Goal: Transaction & Acquisition: Purchase product/service

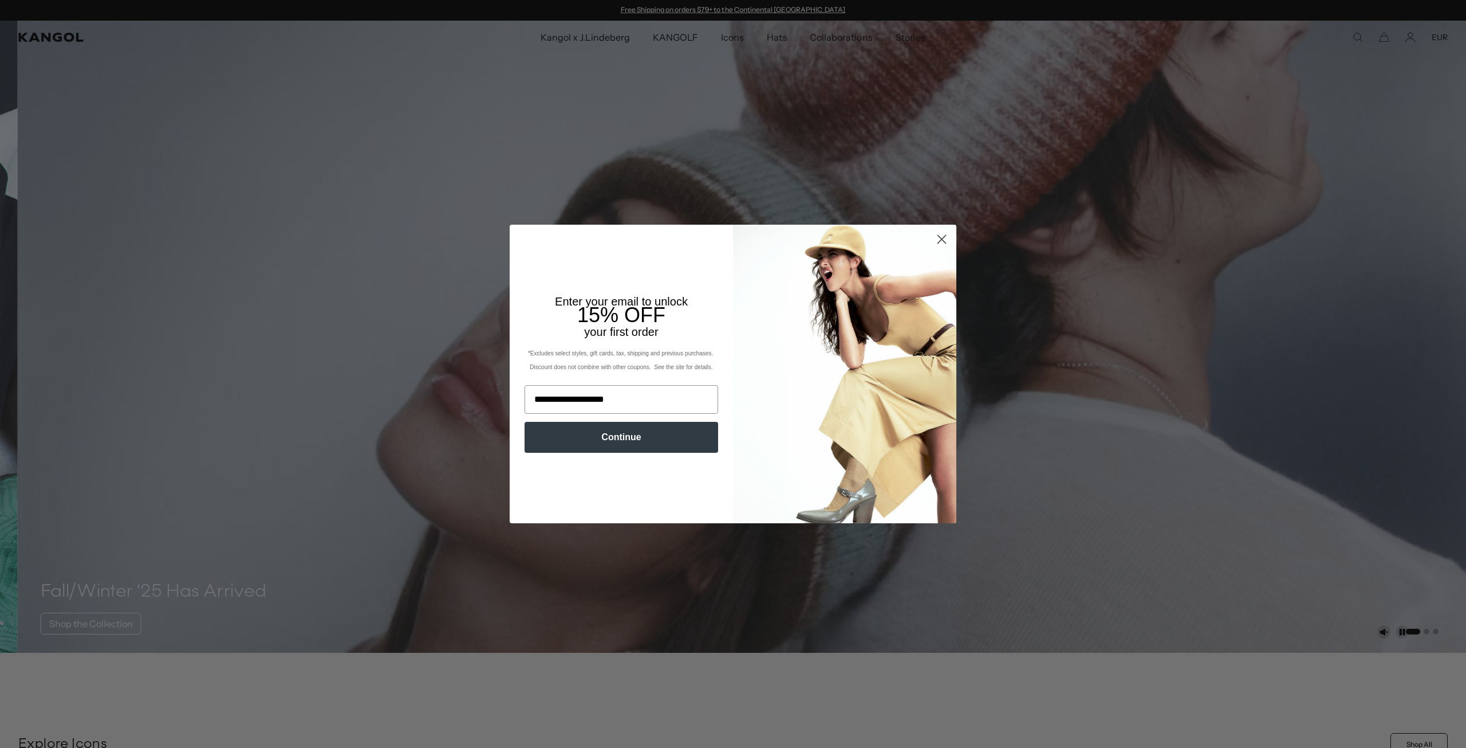
type input "**********"
click at [593, 435] on button "Continue" at bounding box center [622, 437] width 194 height 31
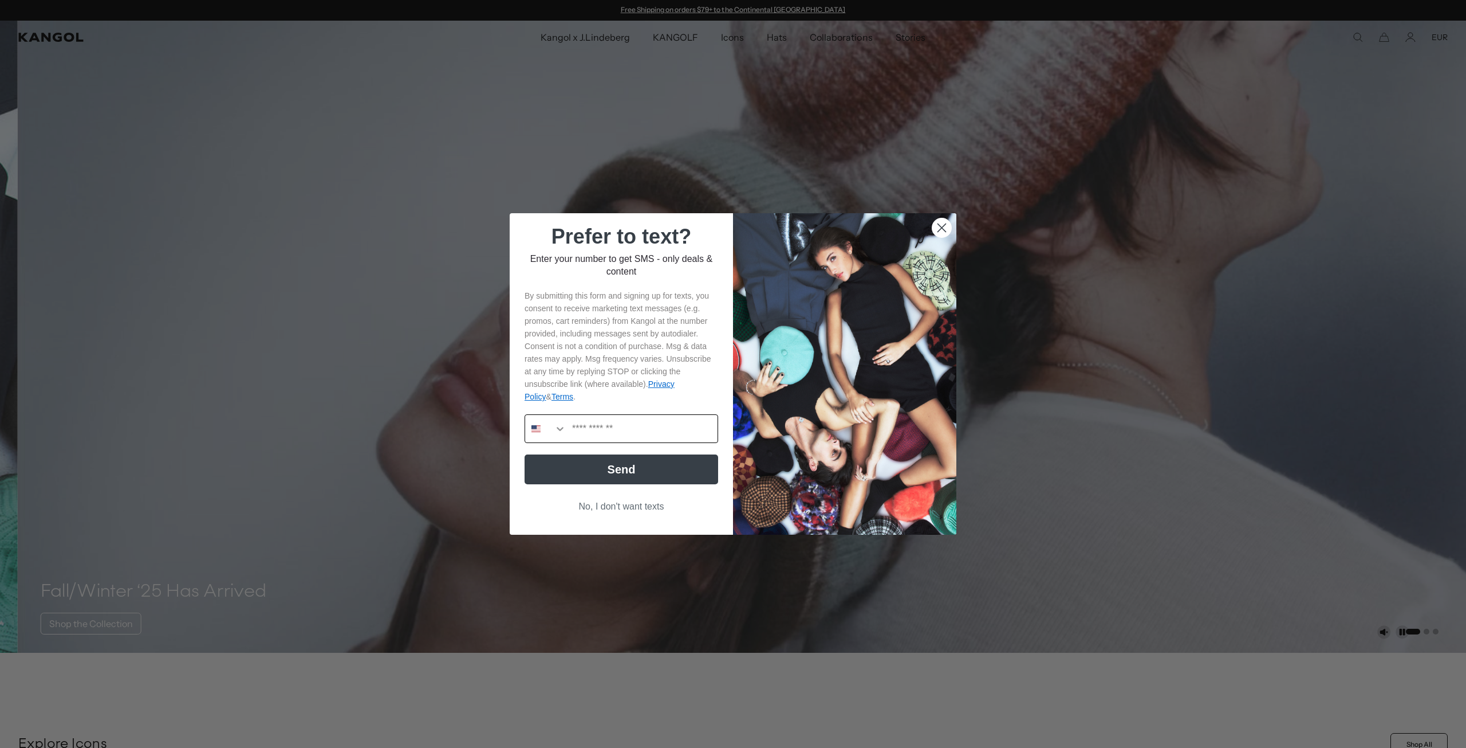
click at [549, 429] on button "Search Countries" at bounding box center [545, 428] width 41 height 27
click at [549, 432] on input "POPUP Form" at bounding box center [619, 428] width 170 height 27
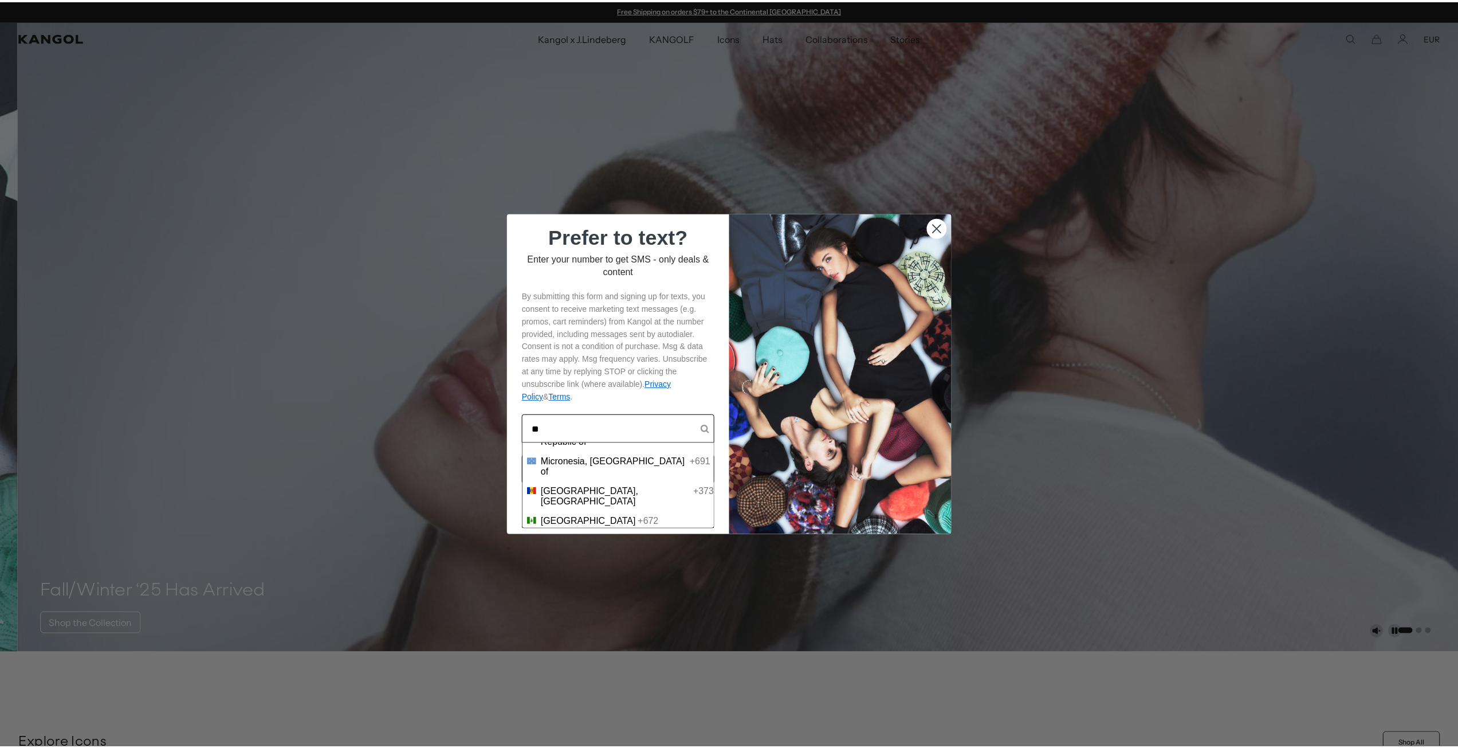
scroll to position [14, 0]
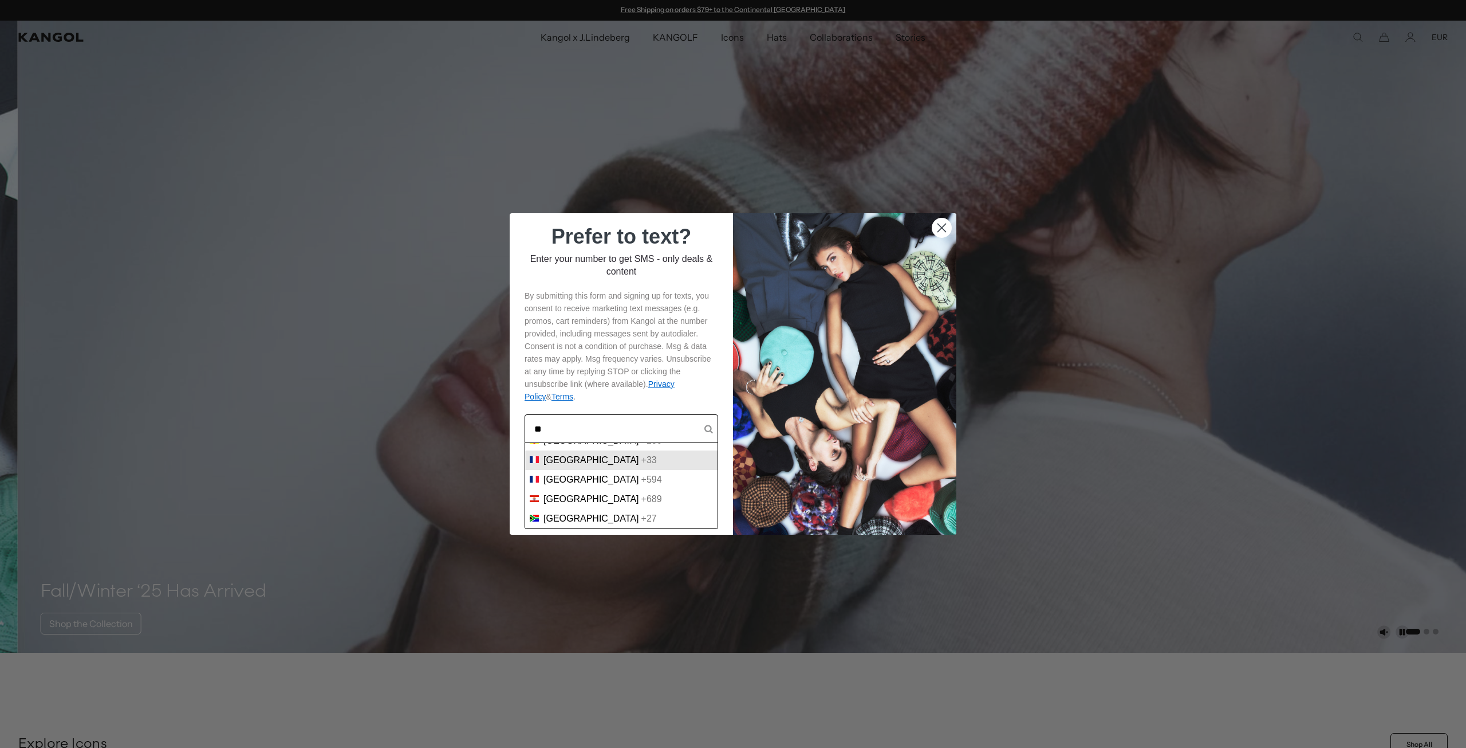
type input "**"
click at [595, 462] on div "France +33" at bounding box center [621, 460] width 183 height 10
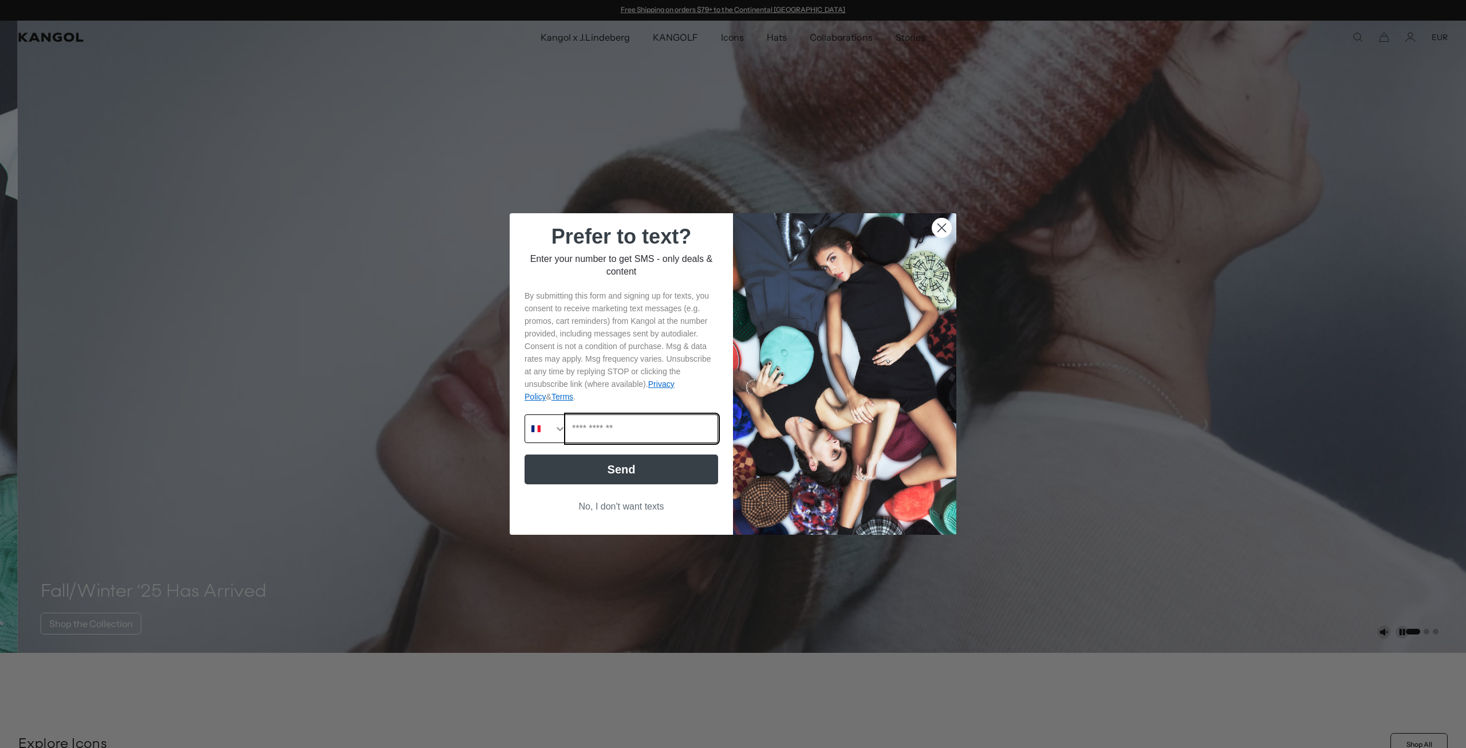
click at [608, 442] on input "Phone Number" at bounding box center [642, 428] width 151 height 27
type input "**********"
click at [631, 477] on button "Send" at bounding box center [622, 469] width 194 height 30
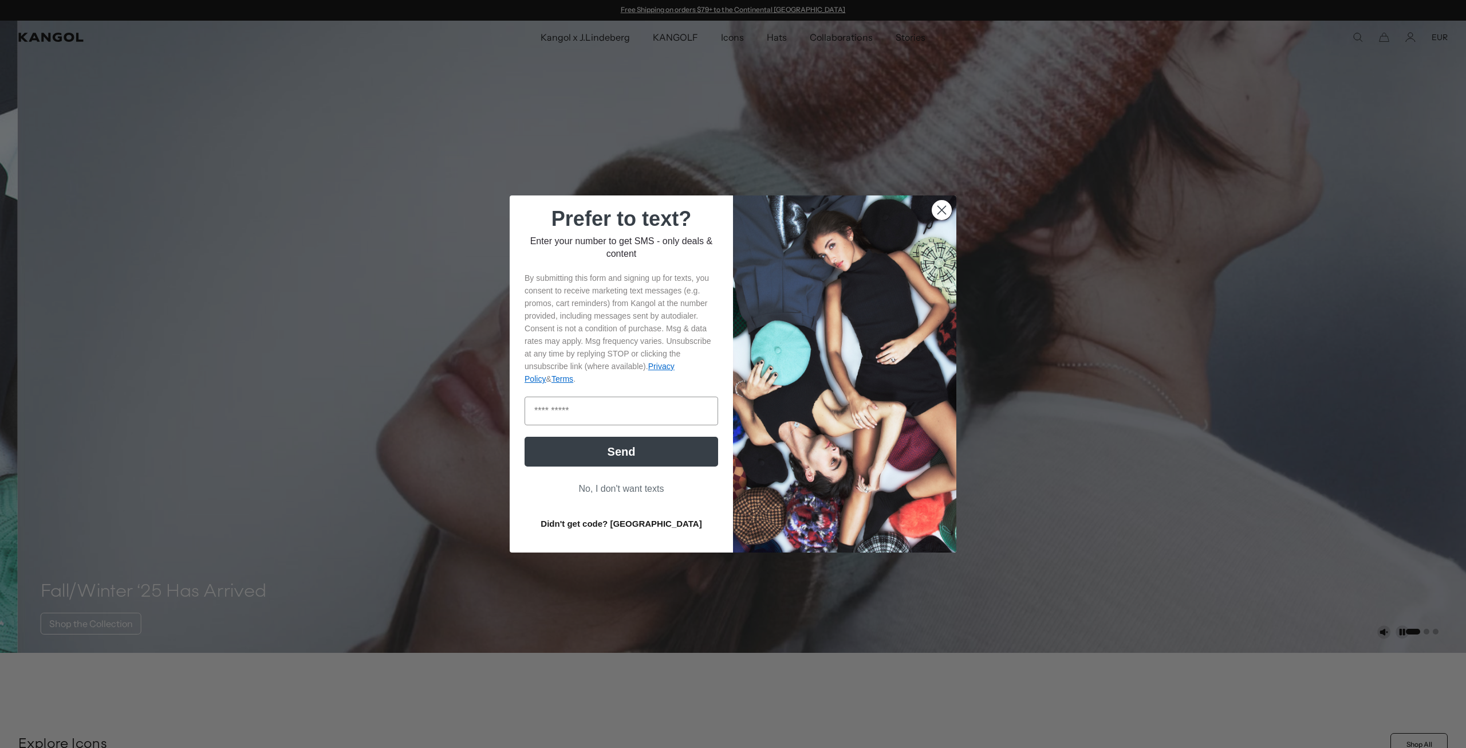
click at [619, 524] on button "Didn't get code? Resend" at bounding box center [622, 523] width 194 height 29
click at [596, 525] on button "Didn't get code? Resend" at bounding box center [622, 523] width 194 height 29
click at [623, 493] on button "No, I don't want texts" at bounding box center [622, 489] width 194 height 22
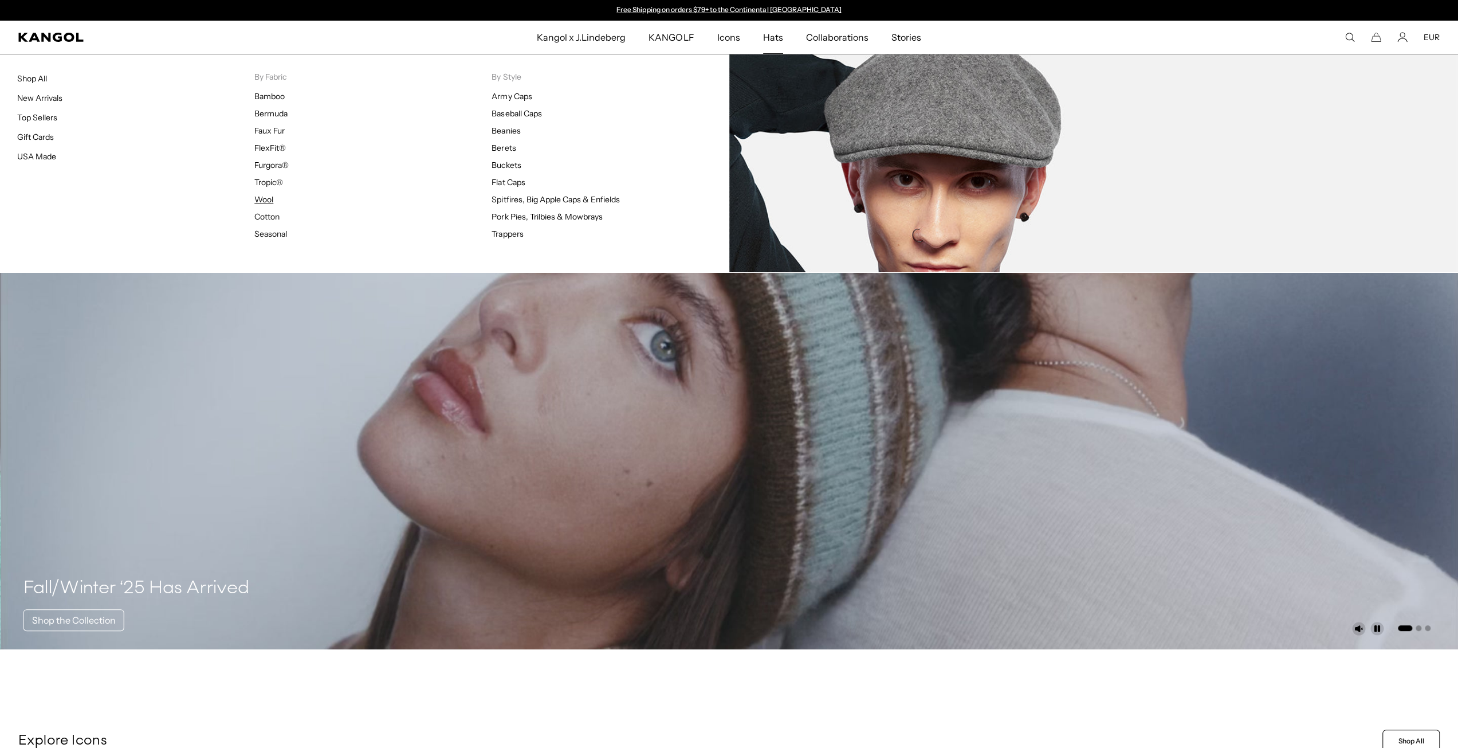
click at [263, 196] on link "Wool" at bounding box center [263, 199] width 19 height 10
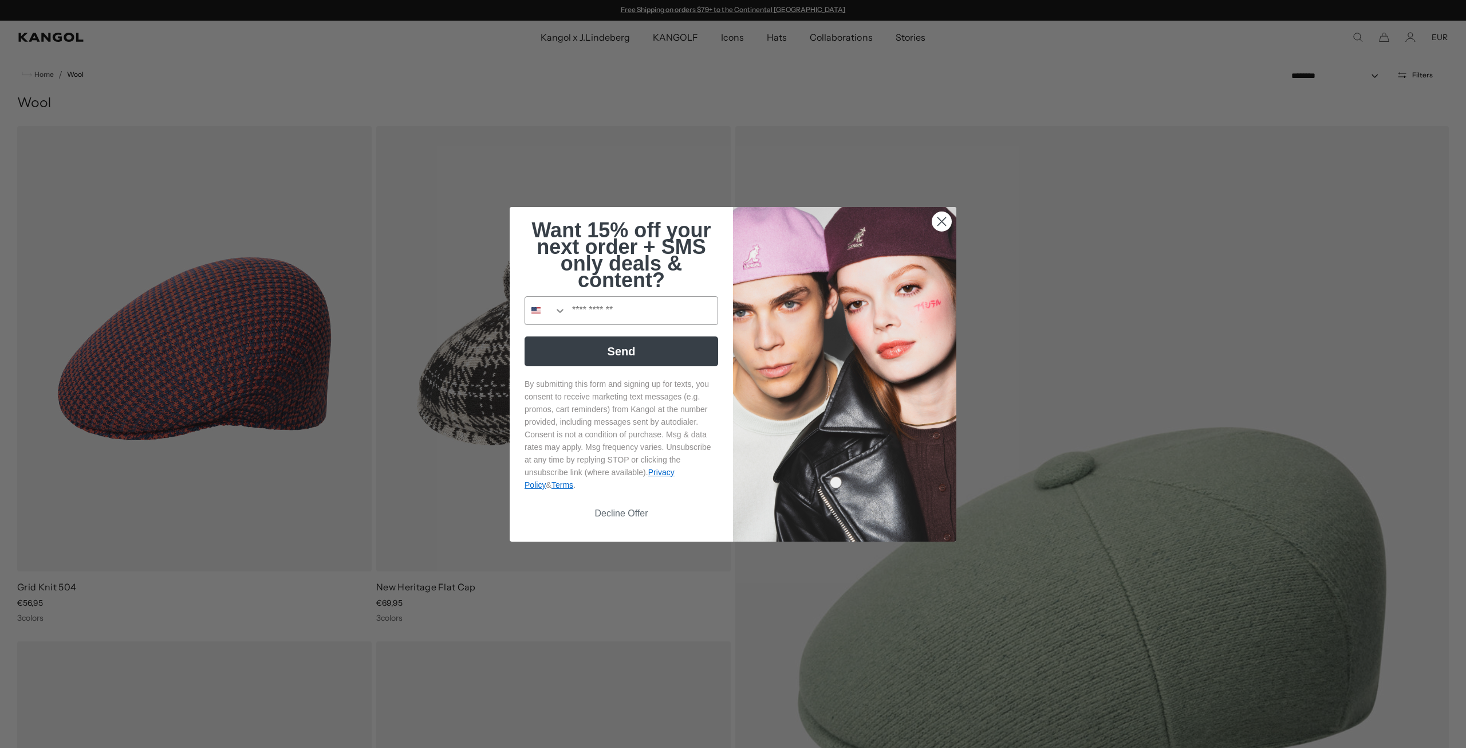
click at [954, 223] on div "Close dialog Want 15% off your next order + SMS only deals & content? Send By s…" at bounding box center [733, 374] width 470 height 335
click at [947, 218] on img "POPUP Form" at bounding box center [844, 374] width 223 height 335
click at [943, 218] on circle "Close dialog" at bounding box center [942, 220] width 19 height 19
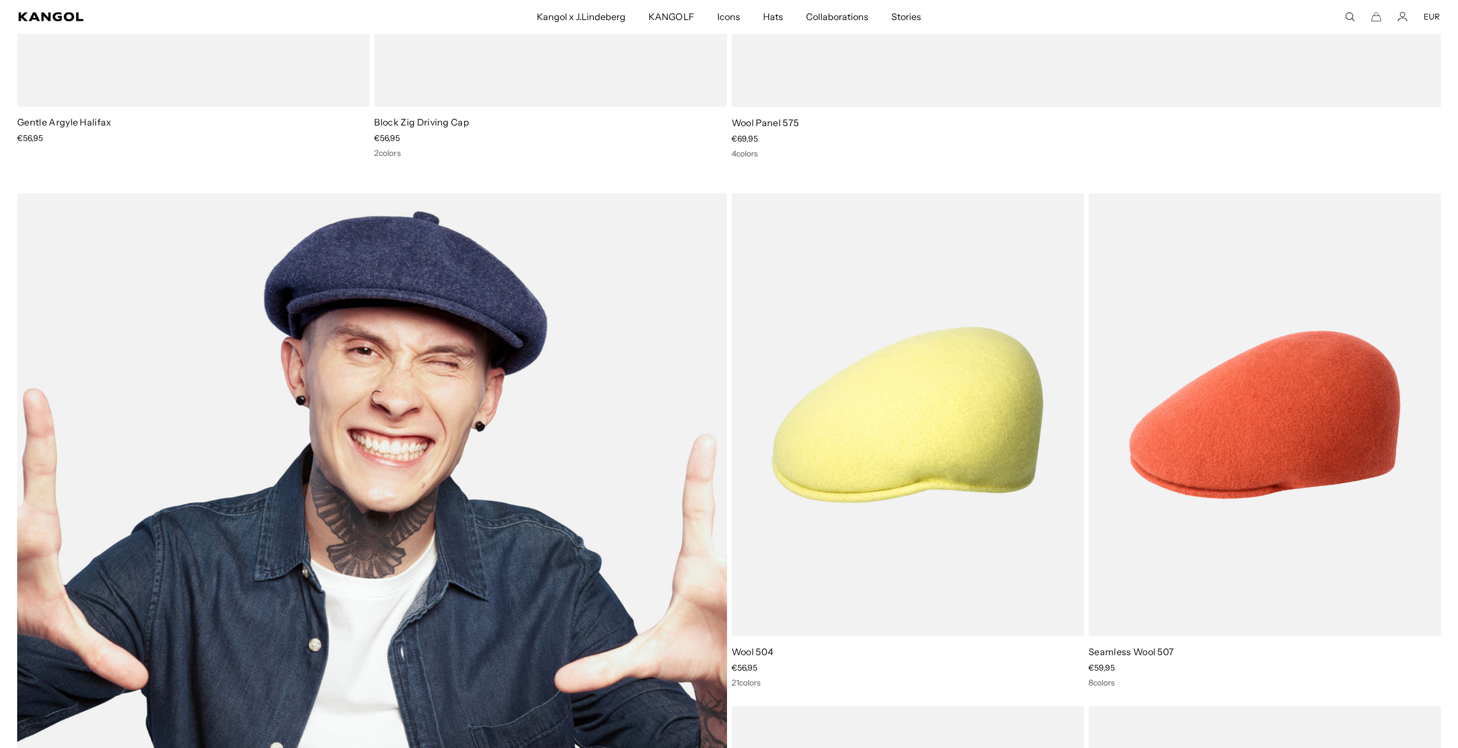
scroll to position [1146, 0]
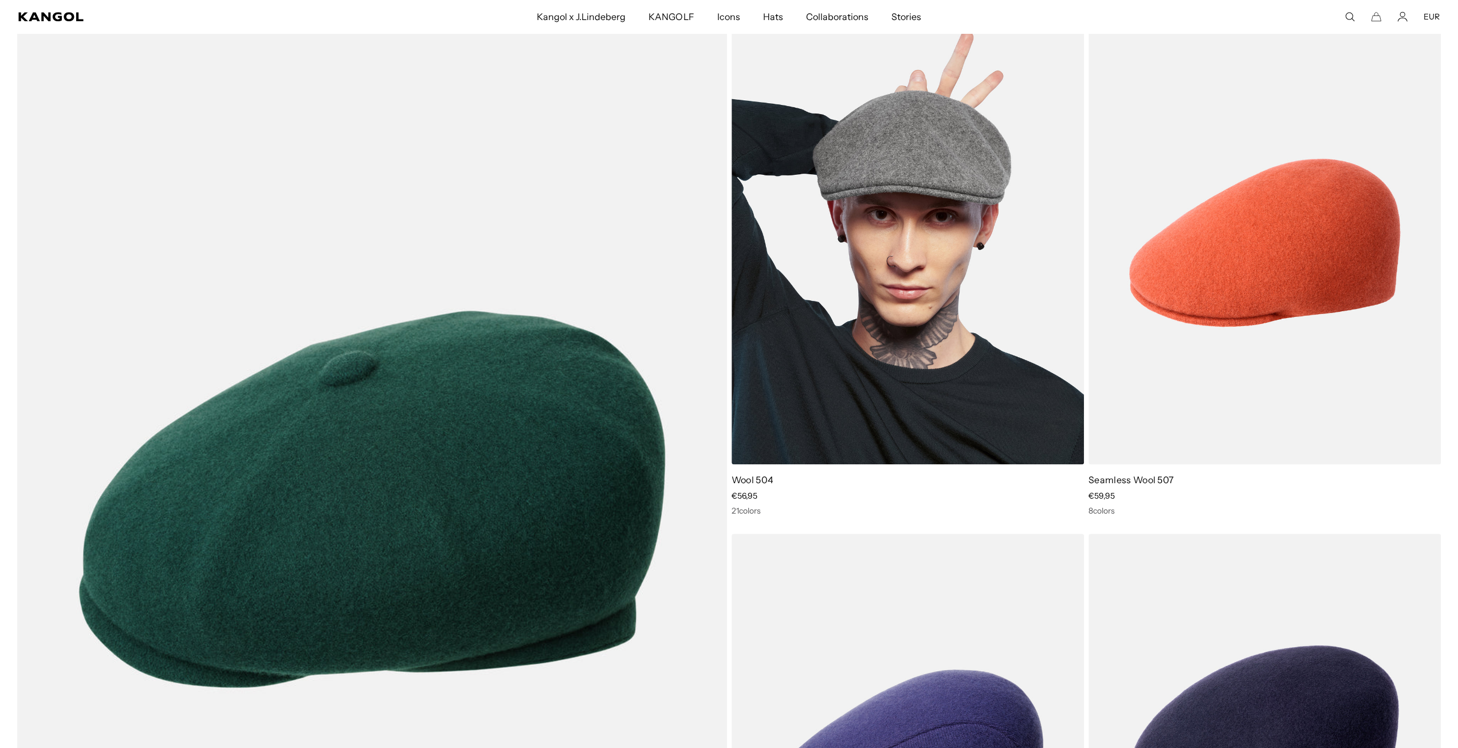
click at [966, 281] on img at bounding box center [908, 242] width 352 height 442
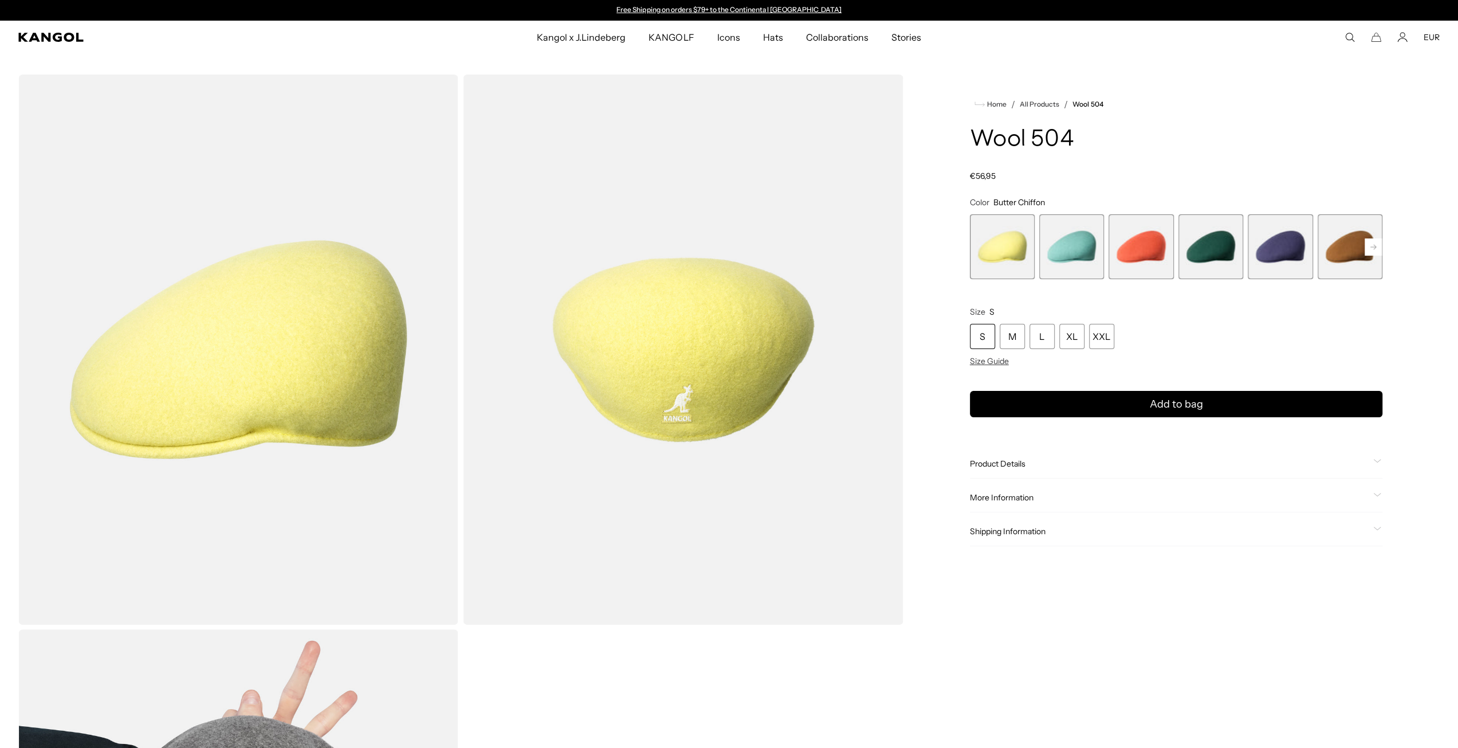
click at [1376, 242] on rect at bounding box center [1373, 246] width 17 height 17
click at [1354, 253] on span "9 of 21" at bounding box center [1350, 246] width 65 height 65
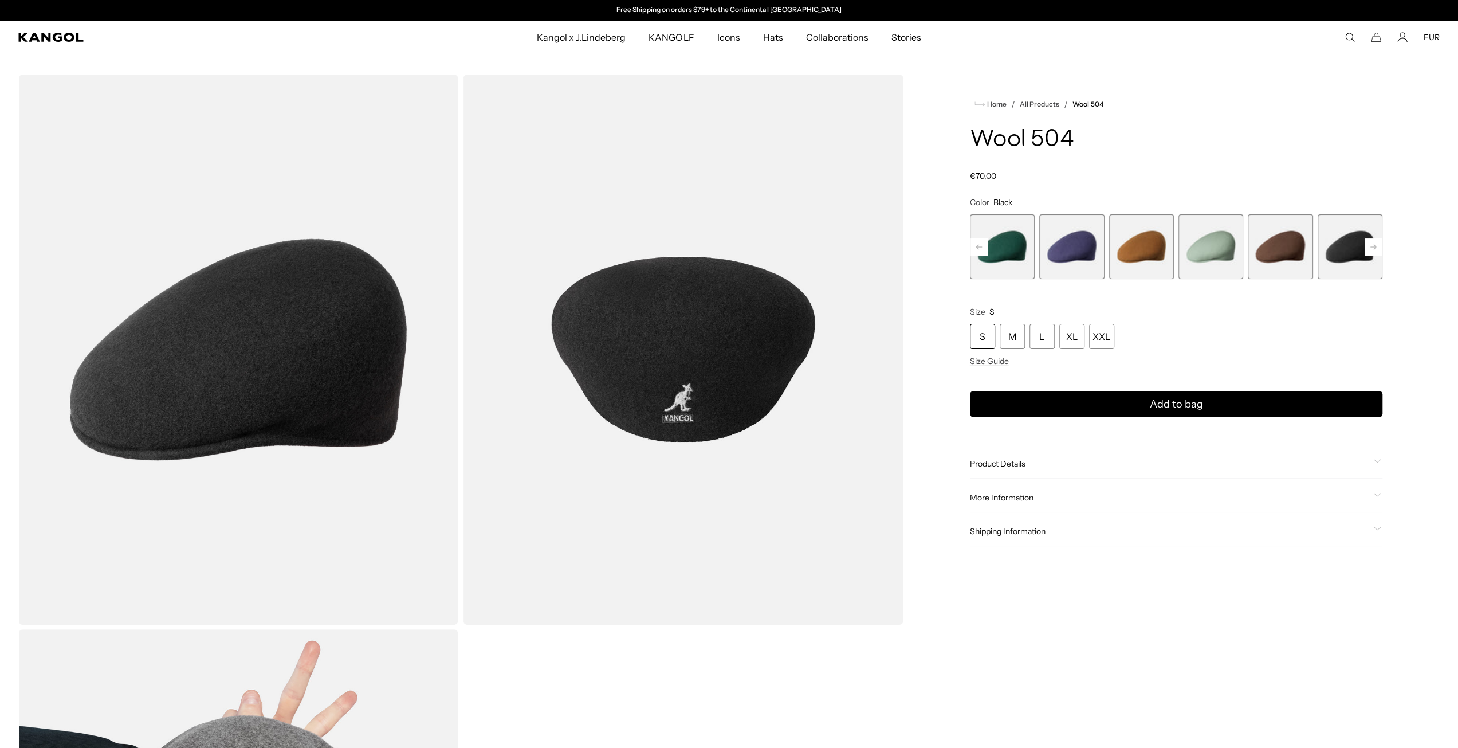
click at [1378, 249] on rect at bounding box center [1373, 246] width 17 height 17
click at [1370, 247] on rect at bounding box center [1373, 246] width 17 height 17
click at [1265, 256] on span "10 of 21" at bounding box center [1280, 246] width 65 height 65
click at [1222, 257] on span "9 of 21" at bounding box center [1210, 246] width 65 height 65
click at [1031, 340] on div "L" at bounding box center [1041, 336] width 25 height 25
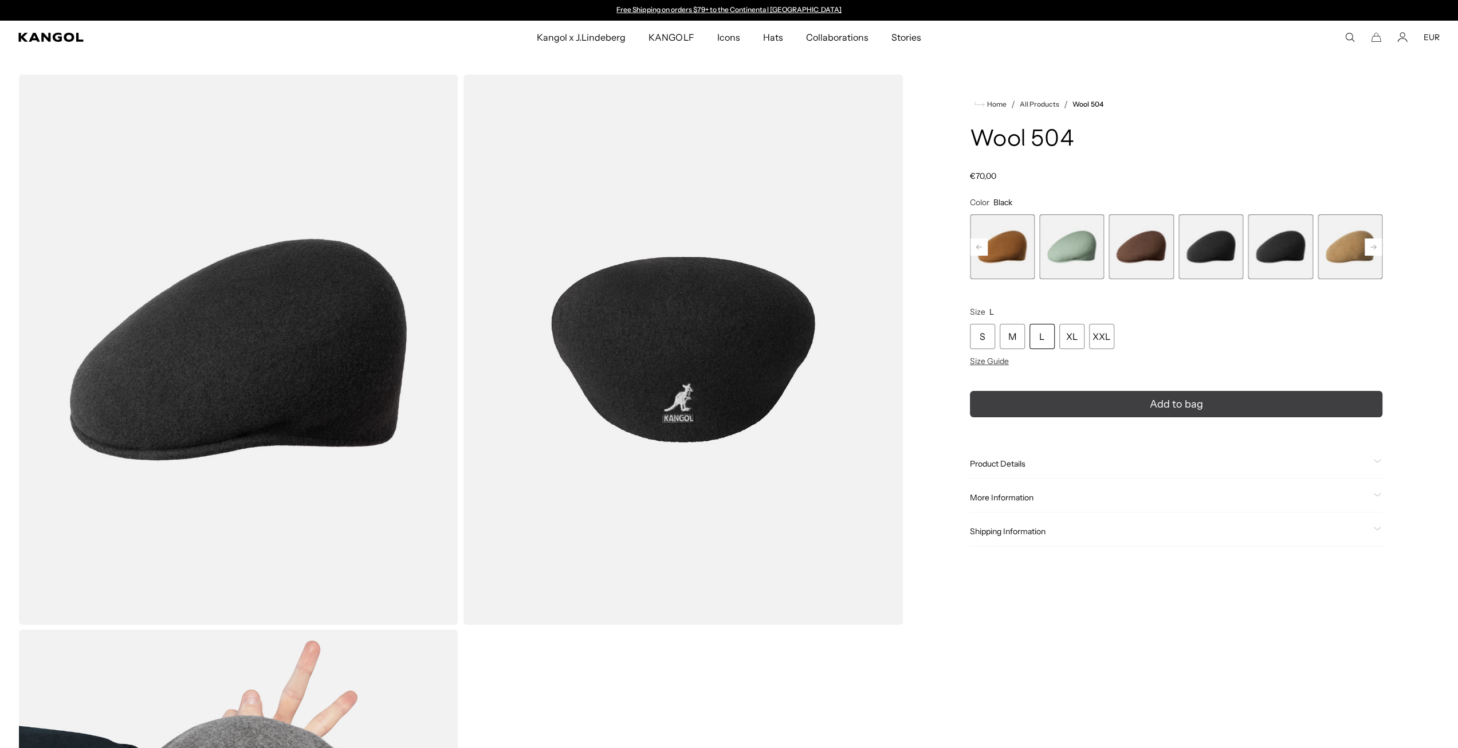
click at [1099, 415] on button "Add to bag" at bounding box center [1176, 404] width 412 height 26
